Goal: Information Seeking & Learning: Learn about a topic

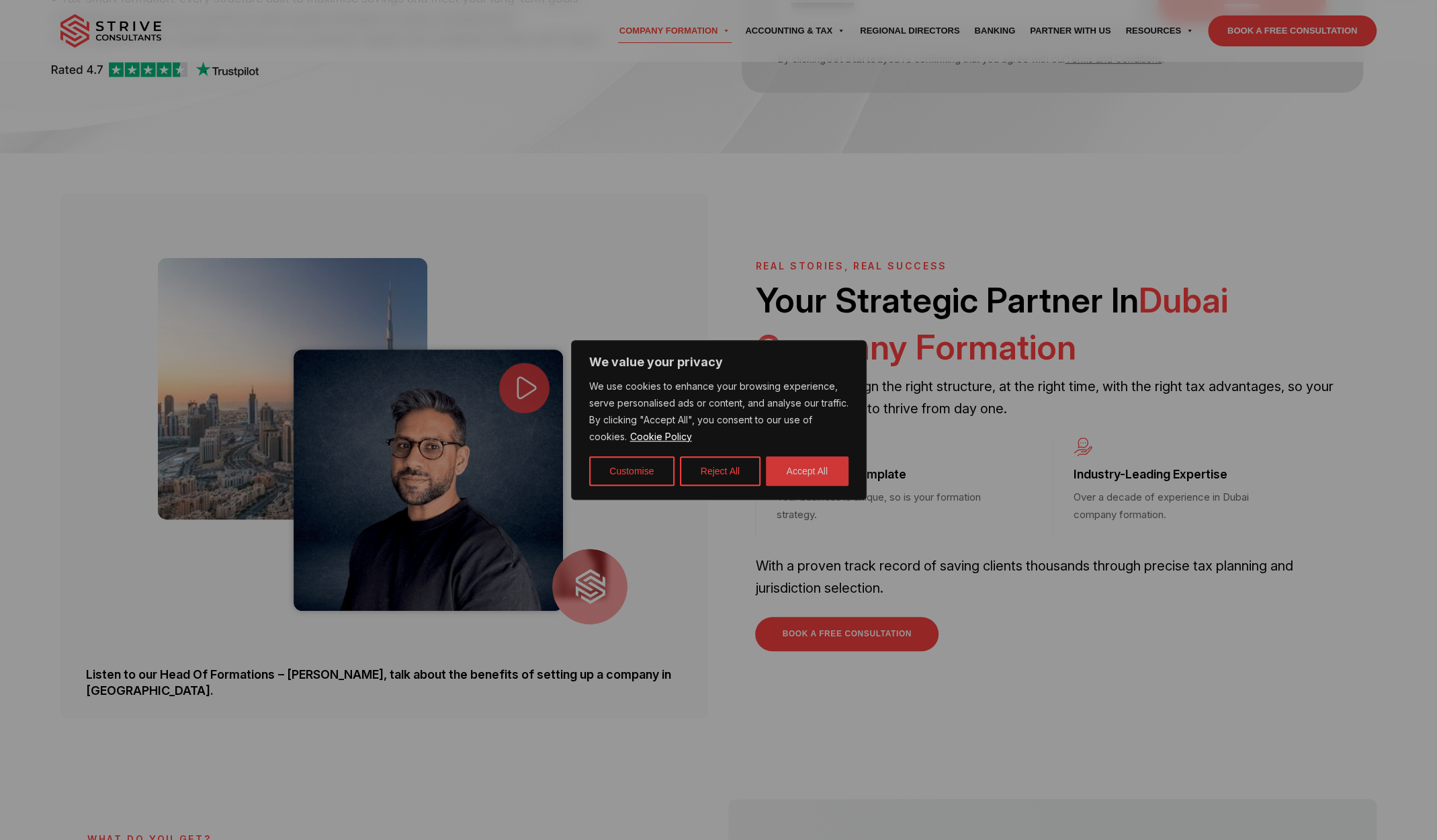
click at [810, 472] on button "Accept All" at bounding box center [806, 471] width 82 height 30
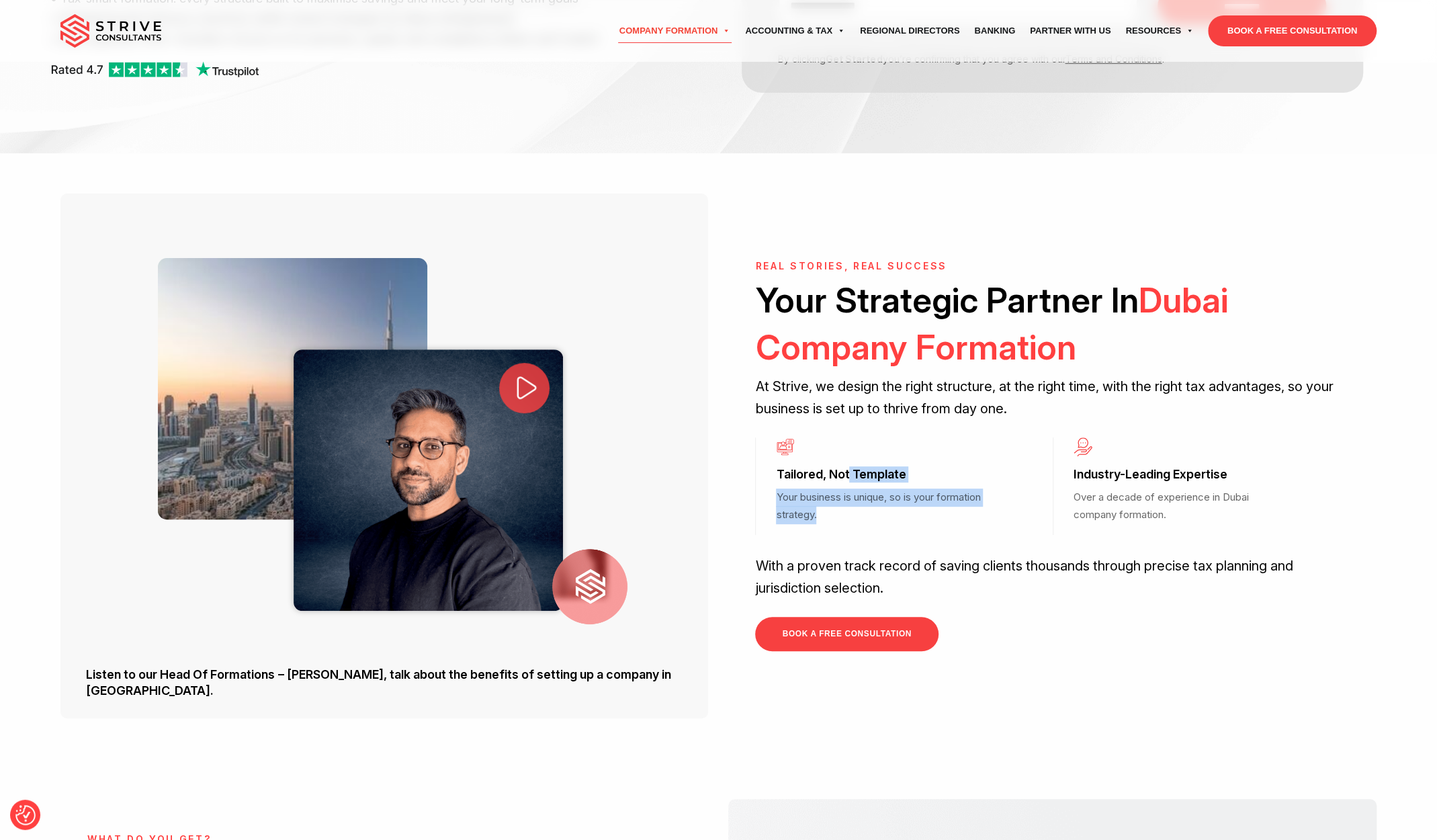
drag, startPoint x: 849, startPoint y: 477, endPoint x: 941, endPoint y: 521, distance: 102.0
click at [939, 520] on div "Tailored, Not Template Your business is unique, so is your formation strategy." at bounding box center [904, 486] width 297 height 98
click at [945, 567] on p "With a proven track record of saving clients thousands through precise tax plan…" at bounding box center [1053, 576] width 595 height 44
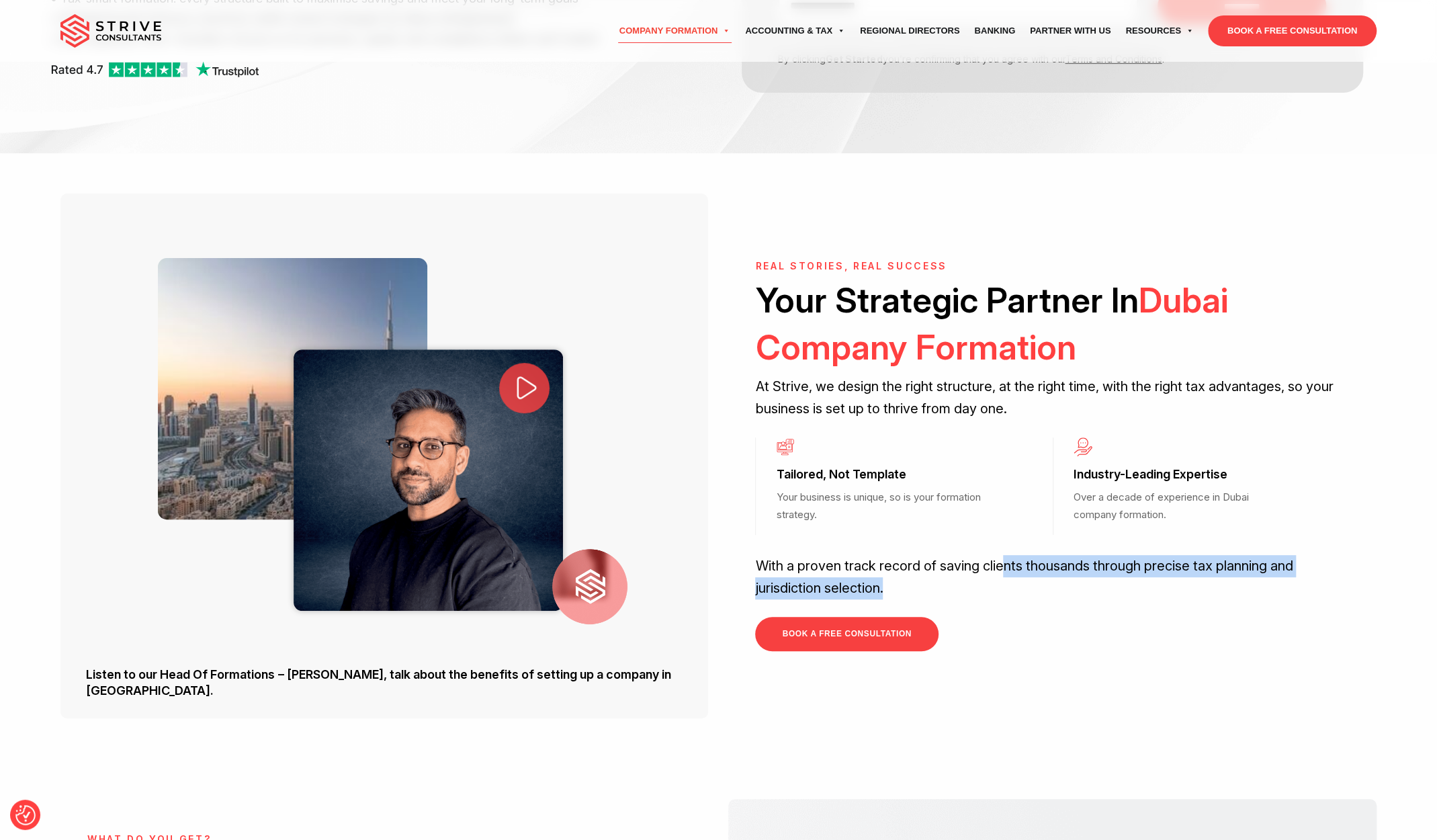
drag, startPoint x: 1020, startPoint y: 565, endPoint x: 1125, endPoint y: 595, distance: 109.2
click at [1120, 595] on p "With a proven track record of saving clients thousands through precise tax plan…" at bounding box center [1053, 576] width 595 height 44
click at [1030, 572] on p "With a proven track record of saving clients thousands through precise tax plan…" at bounding box center [1053, 576] width 595 height 44
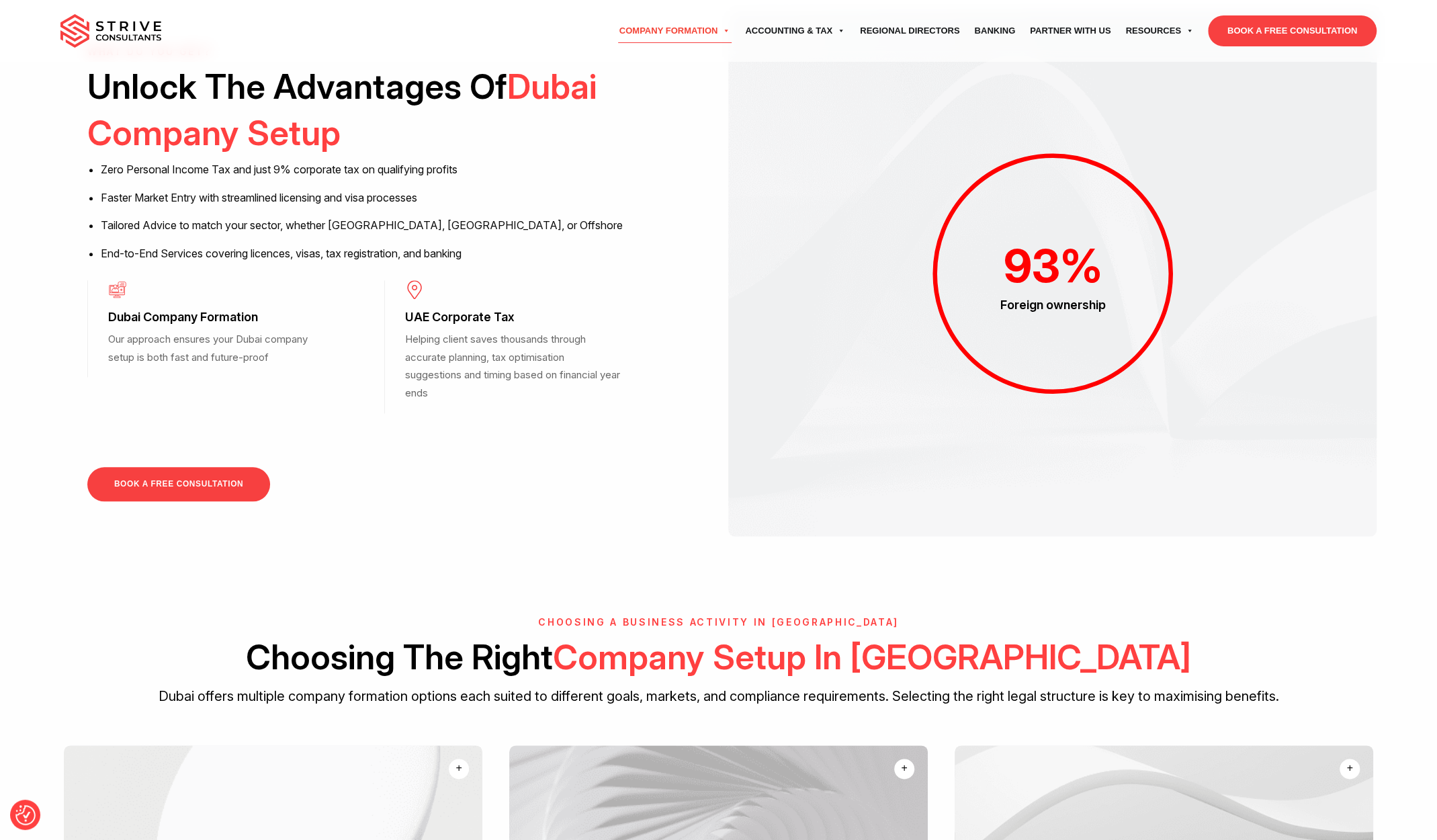
scroll to position [1008, 0]
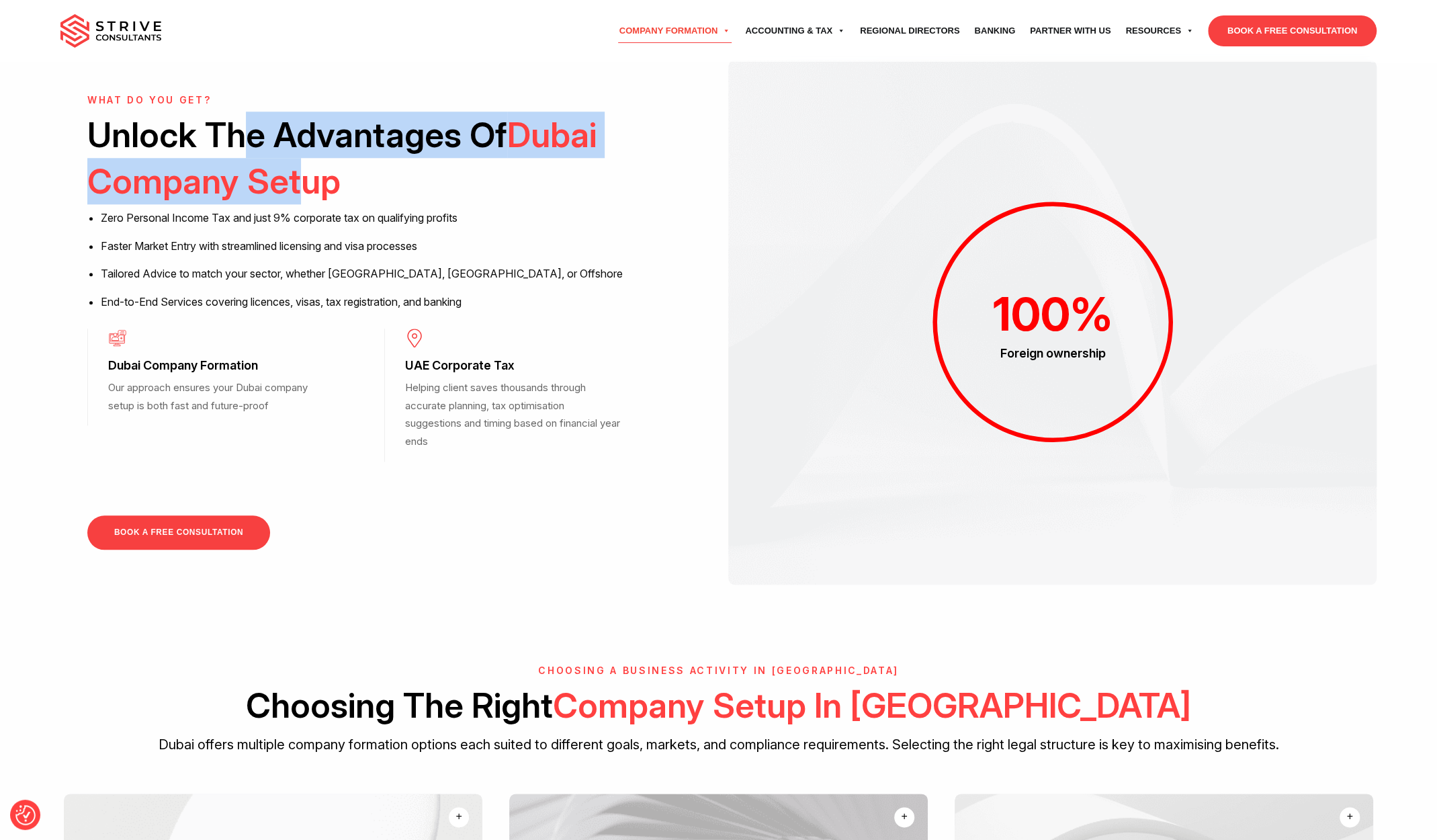
drag, startPoint x: 246, startPoint y: 133, endPoint x: 297, endPoint y: 202, distance: 85.8
click at [295, 188] on h2 "Unlock The Advantages Of Dubai Company Setup" at bounding box center [384, 158] width 595 height 94
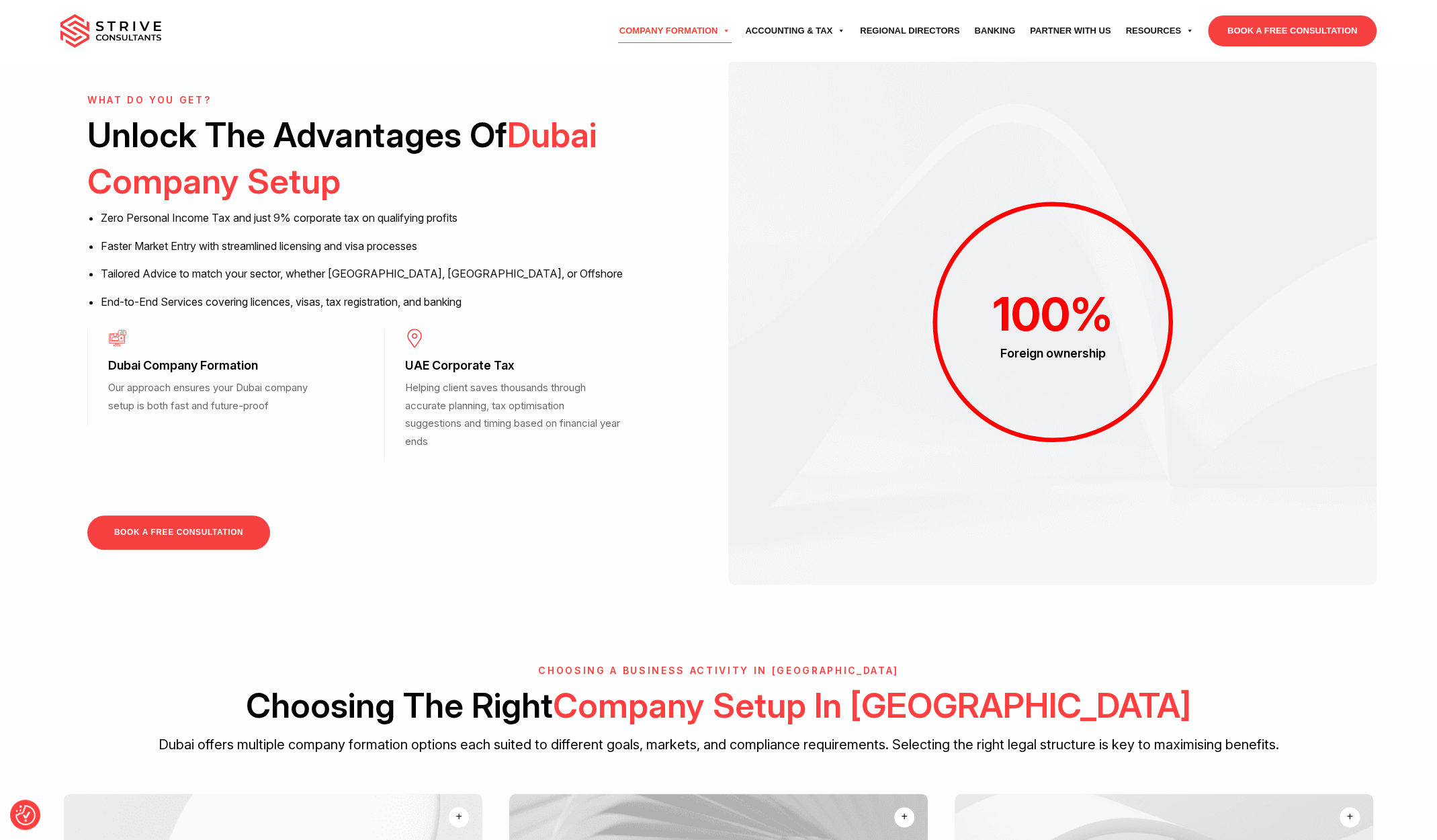
click at [269, 225] on li "Zero Personal Income Tax and just 9% corporate tax on qualifying profits" at bounding box center [391, 218] width 581 height 18
drag, startPoint x: 204, startPoint y: 215, endPoint x: 456, endPoint y: 229, distance: 252.4
click at [456, 229] on div "What do you get? Unlock The Advantages Of Dubai Company Setup Zero Personal Inc…" at bounding box center [384, 209] width 595 height 227
click at [368, 261] on div "What do you get? Unlock The Advantages Of Dubai Company Setup Zero Personal Inc…" at bounding box center [384, 209] width 595 height 227
drag, startPoint x: 369, startPoint y: 232, endPoint x: 440, endPoint y: 300, distance: 98.3
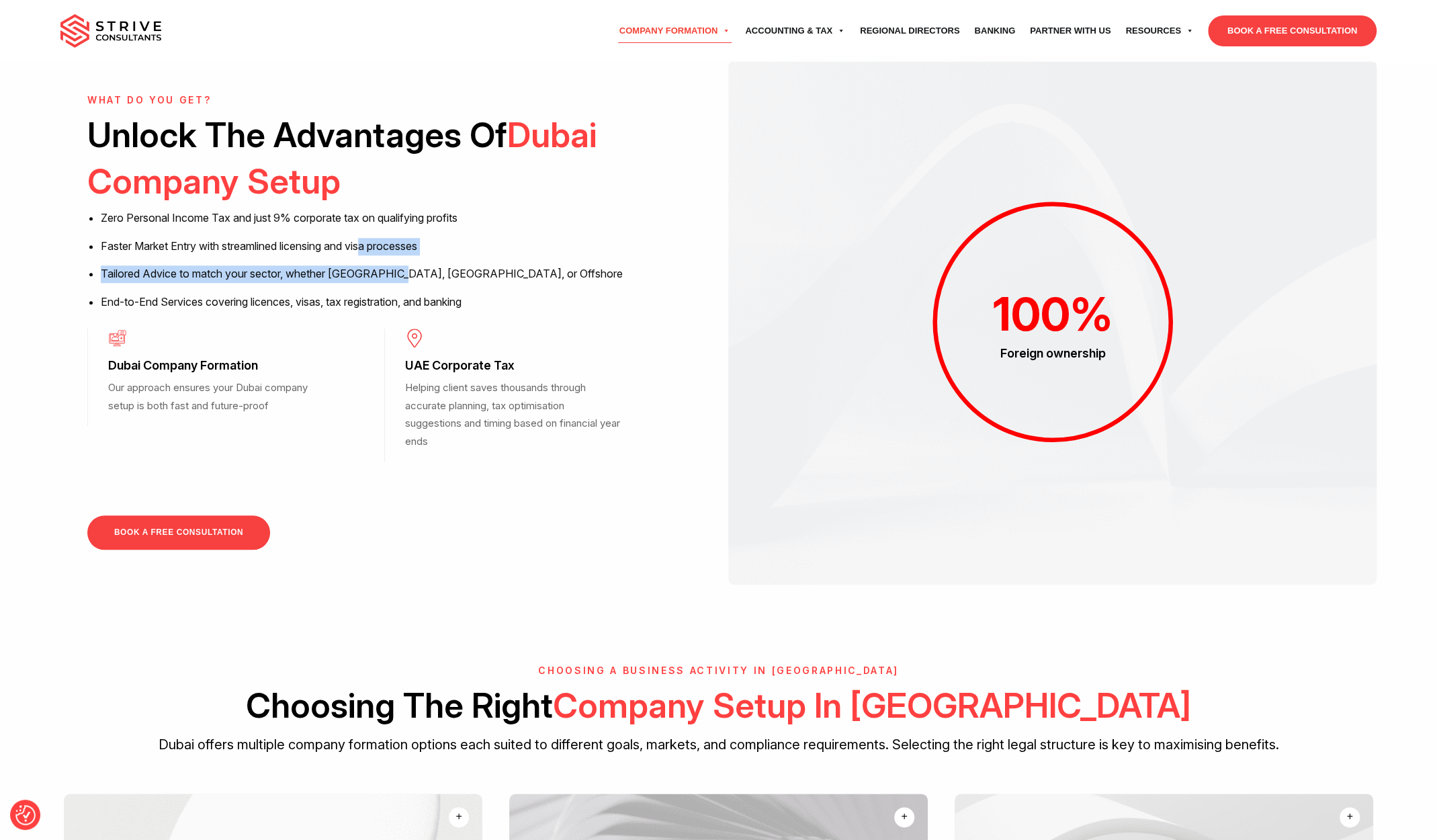
click at [440, 297] on div "What do you get? Unlock The Advantages Of Dubai Company Setup Zero Personal Inc…" at bounding box center [384, 209] width 595 height 227
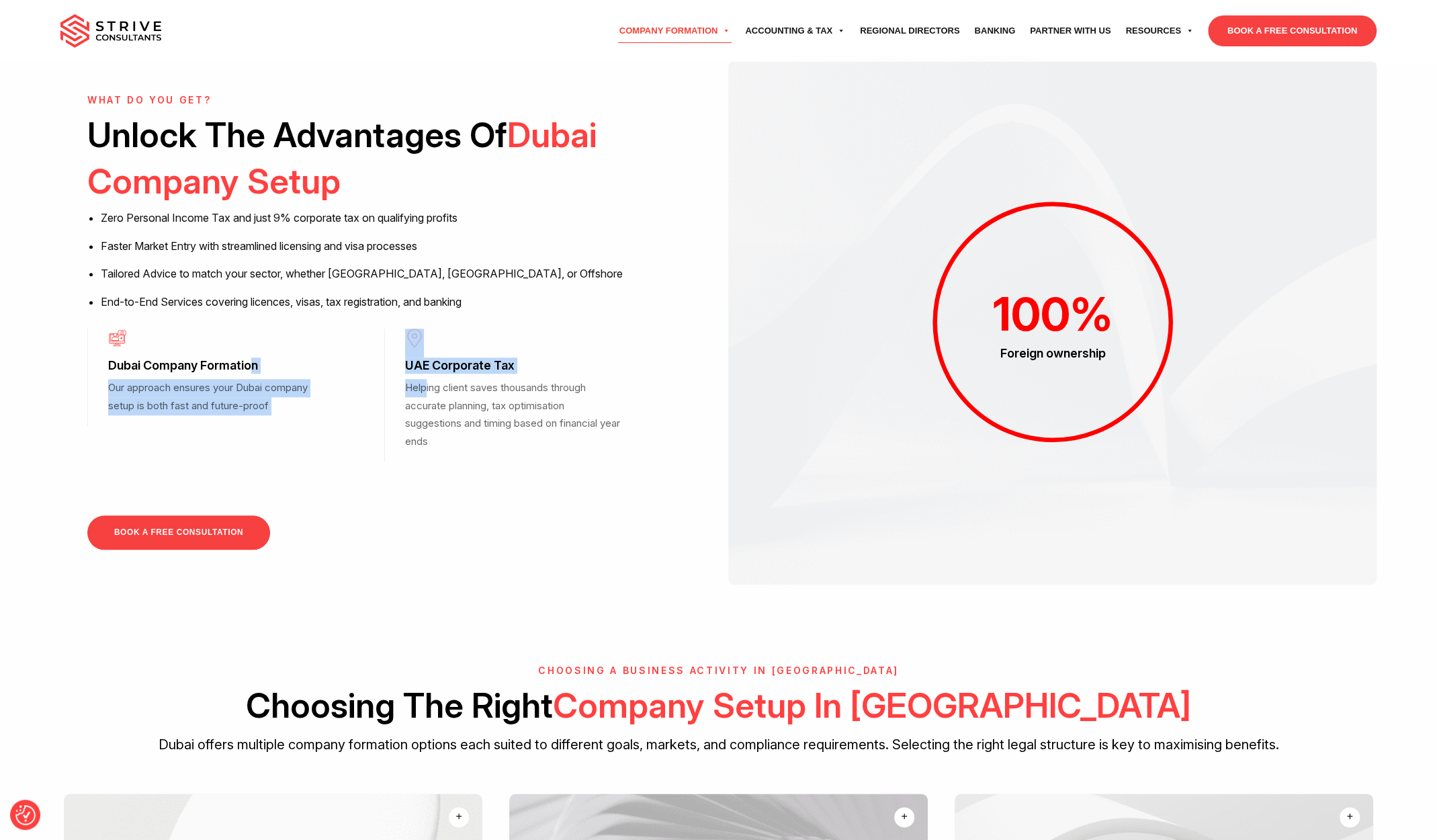
drag, startPoint x: 272, startPoint y: 369, endPoint x: 548, endPoint y: 426, distance: 281.8
click at [529, 407] on div "What do you get? Unlock The Advantages Of Dubai Company Setup Zero Personal Inc…" at bounding box center [384, 322] width 595 height 455
click at [548, 427] on p "Helping client saves thousands through accurate planning, tax optimisation sugg…" at bounding box center [514, 415] width 217 height 72
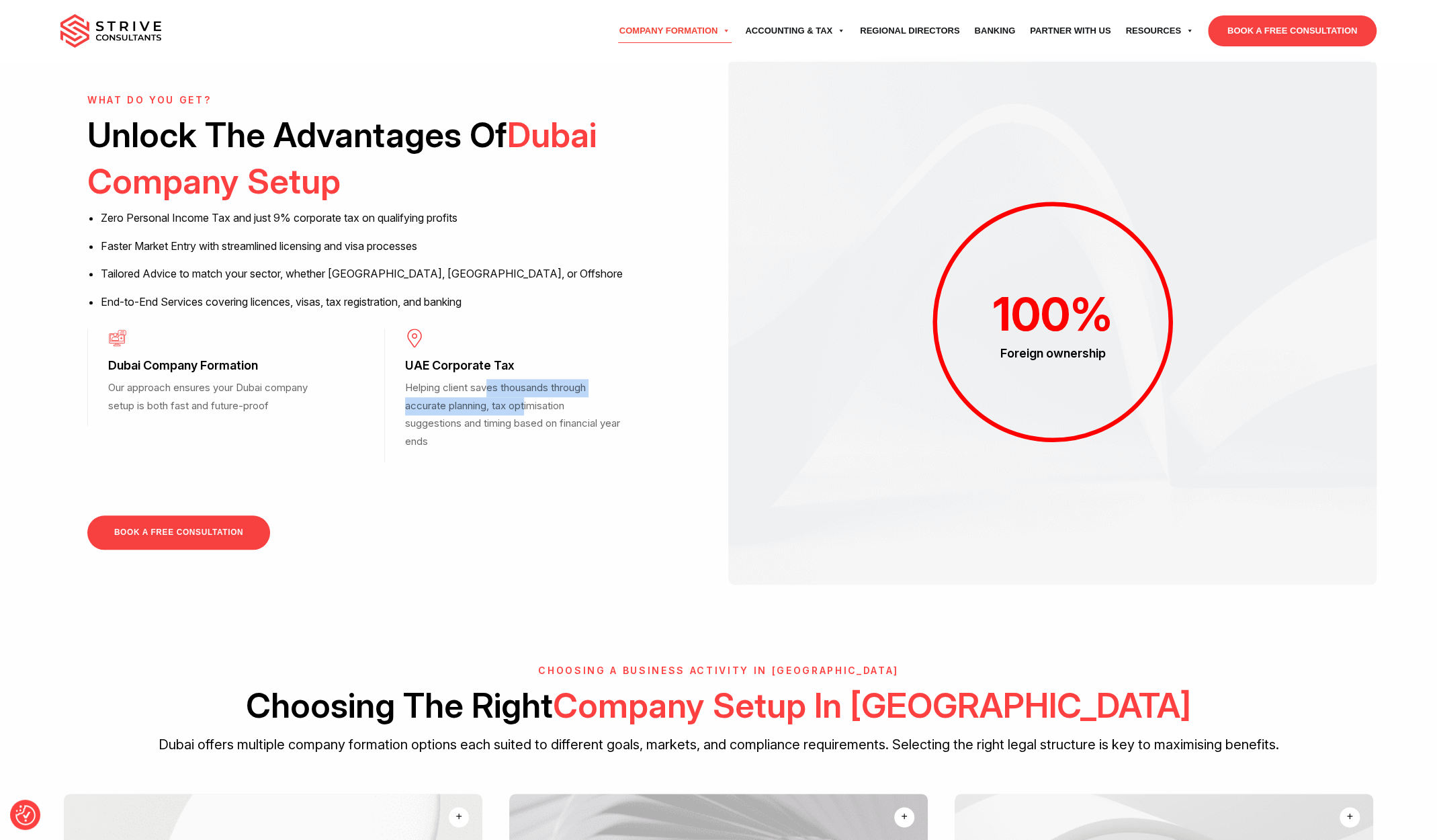
drag, startPoint x: 504, startPoint y: 390, endPoint x: 557, endPoint y: 460, distance: 87.8
click at [556, 451] on div "UAE Corporate Tax Helping client saves thousands through accurate planning, tax…" at bounding box center [533, 395] width 297 height 133
click at [557, 460] on div "UAE Corporate Tax Helping client saves thousands through accurate planning, tax…" at bounding box center [533, 395] width 297 height 133
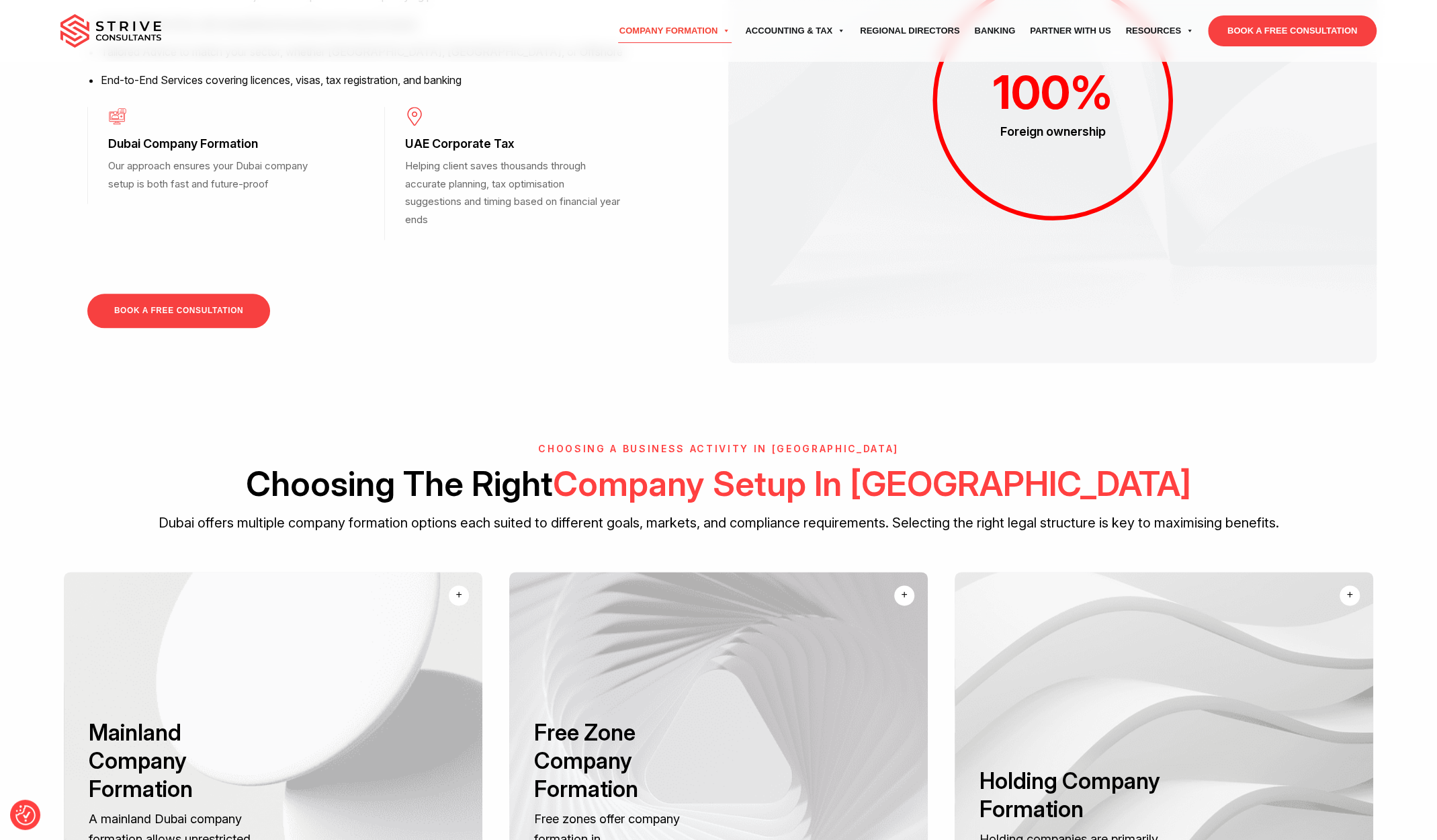
scroll to position [1344, 0]
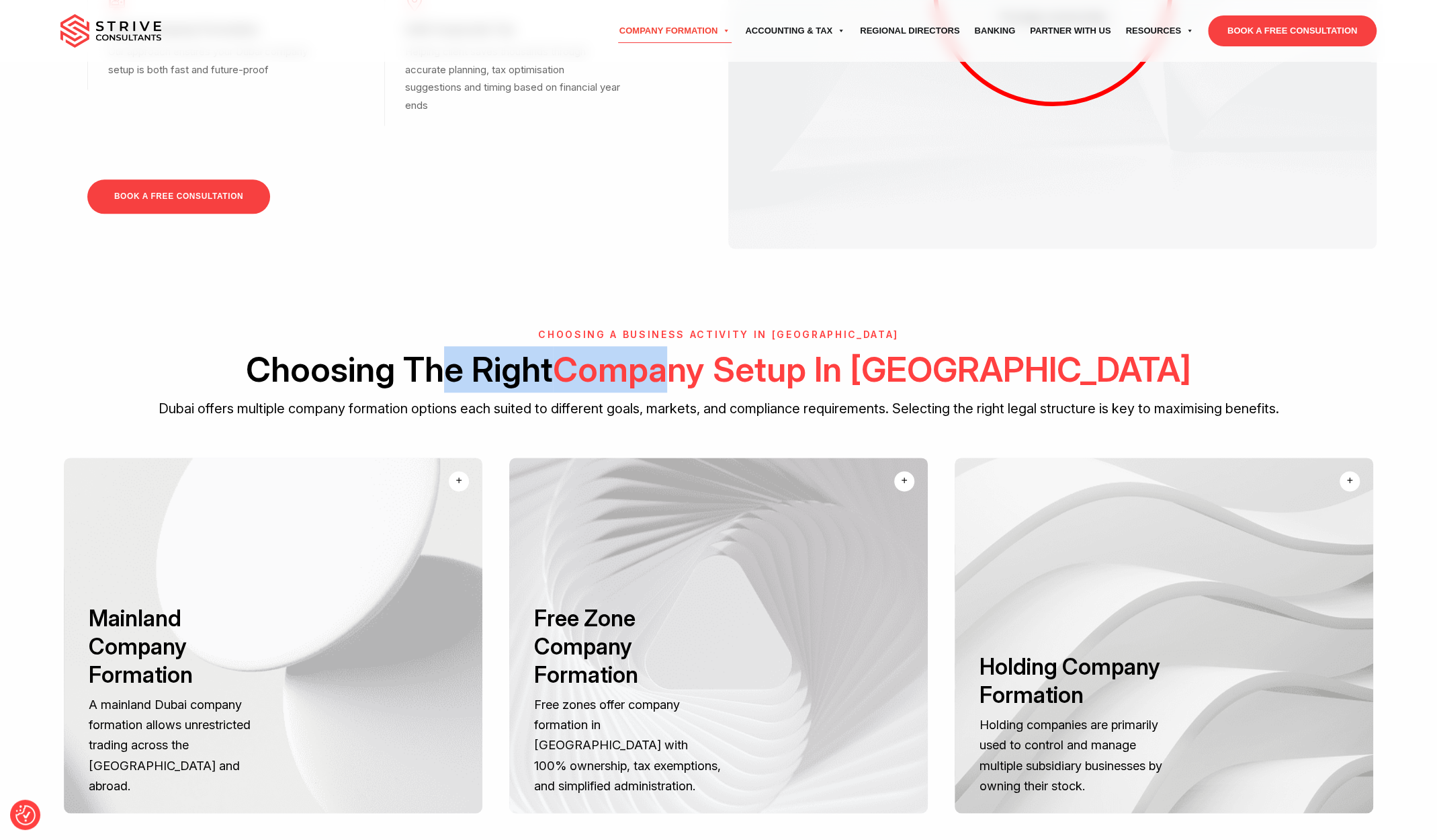
drag, startPoint x: 716, startPoint y: 382, endPoint x: 811, endPoint y: 382, distance: 95.0
click at [802, 382] on h2 "Choosing The Right Company Setup In [GEOGRAPHIC_DATA]" at bounding box center [718, 369] width 1316 height 46
click at [786, 404] on p "Dubai offers multiple company formation options each suited to different goals,…" at bounding box center [718, 409] width 1316 height 22
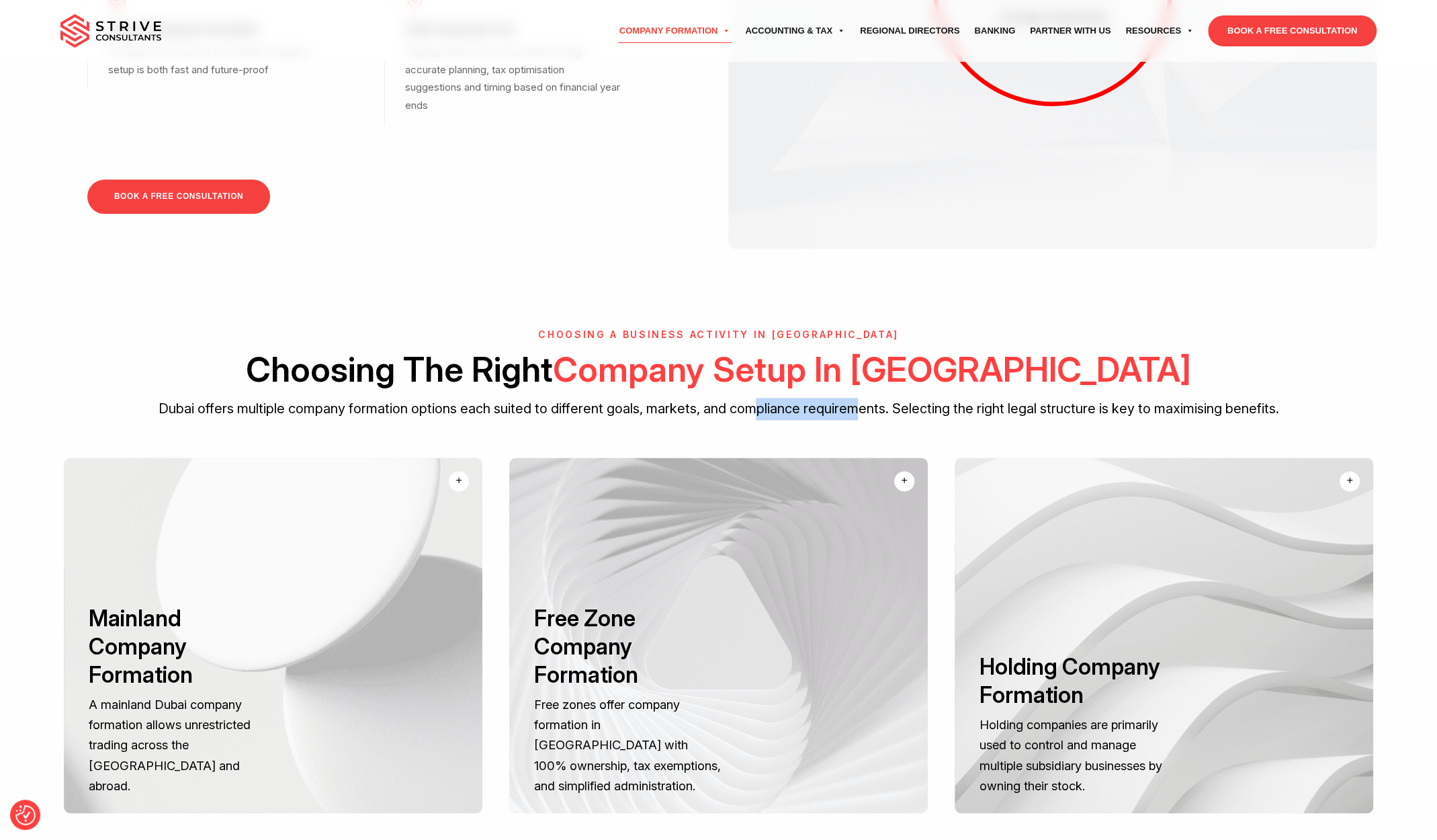
drag, startPoint x: 854, startPoint y: 410, endPoint x: 652, endPoint y: 404, distance: 202.1
click at [667, 404] on p "Dubai offers multiple company formation options each suited to different goals,…" at bounding box center [718, 409] width 1316 height 22
click at [578, 412] on p "Dubai offers multiple company formation options each suited to different goals,…" at bounding box center [718, 409] width 1316 height 22
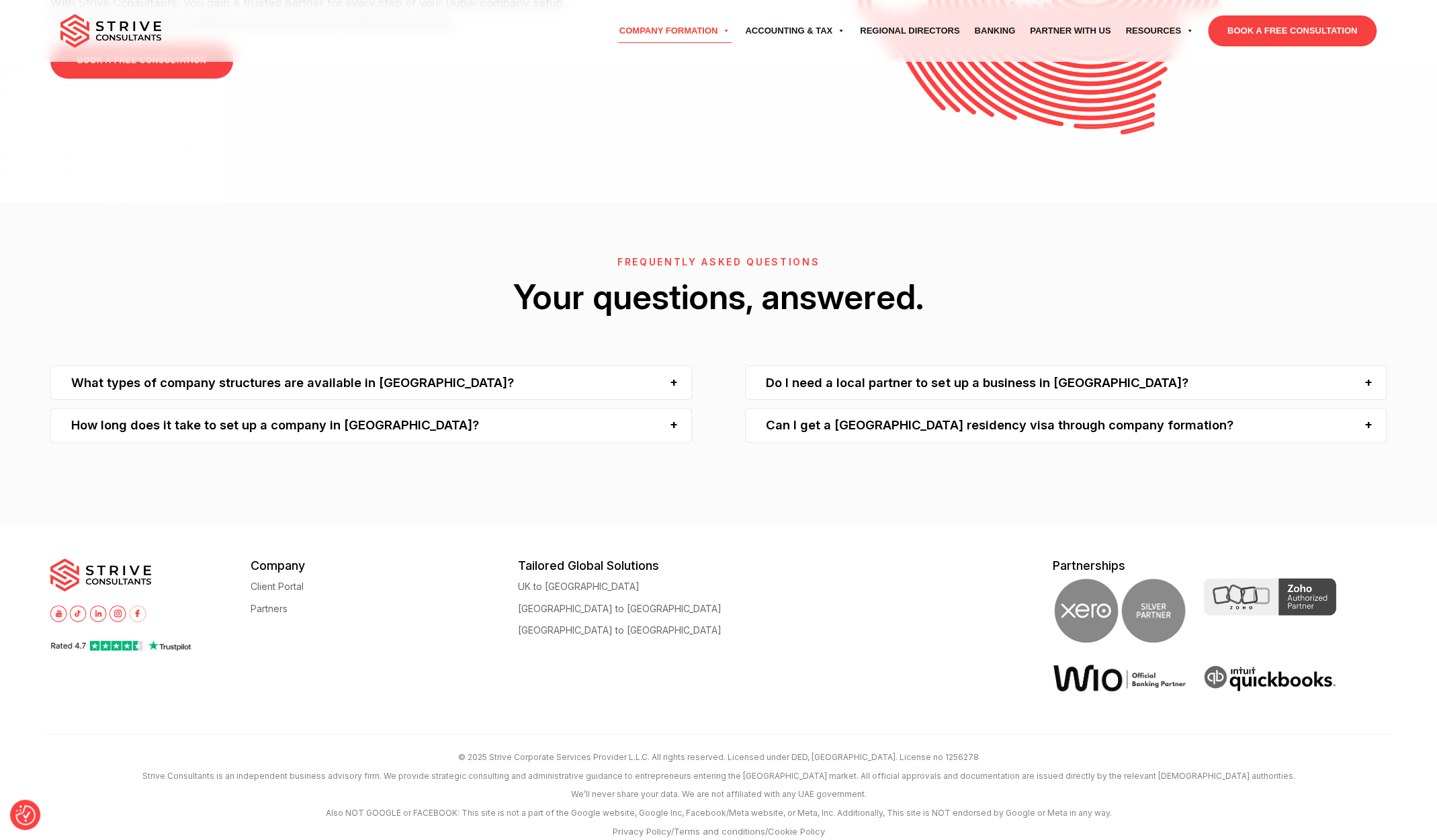
scroll to position [4445, 0]
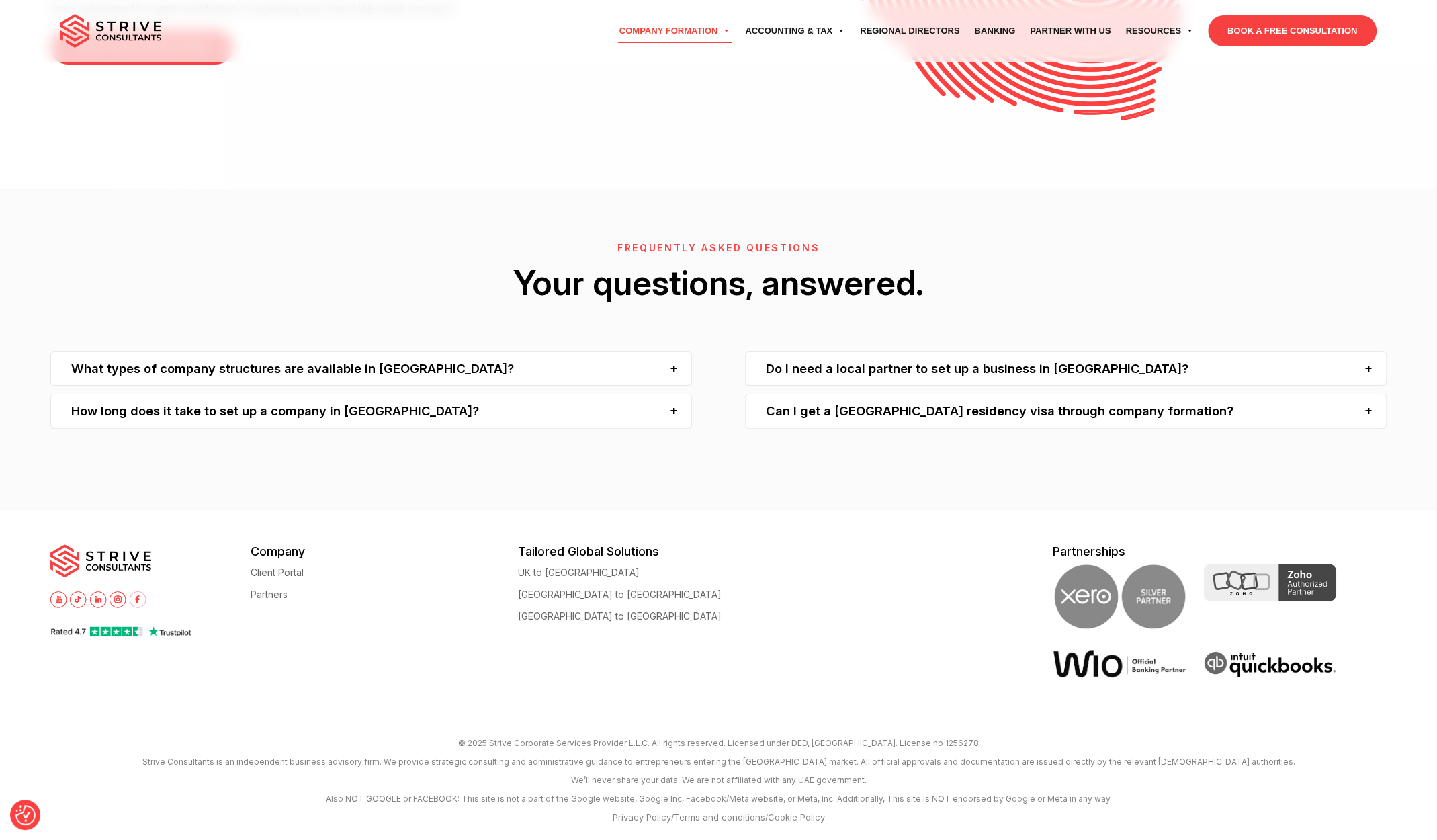
drag, startPoint x: 374, startPoint y: 436, endPoint x: 321, endPoint y: 407, distance: 60.4
